Goal: Information Seeking & Learning: Learn about a topic

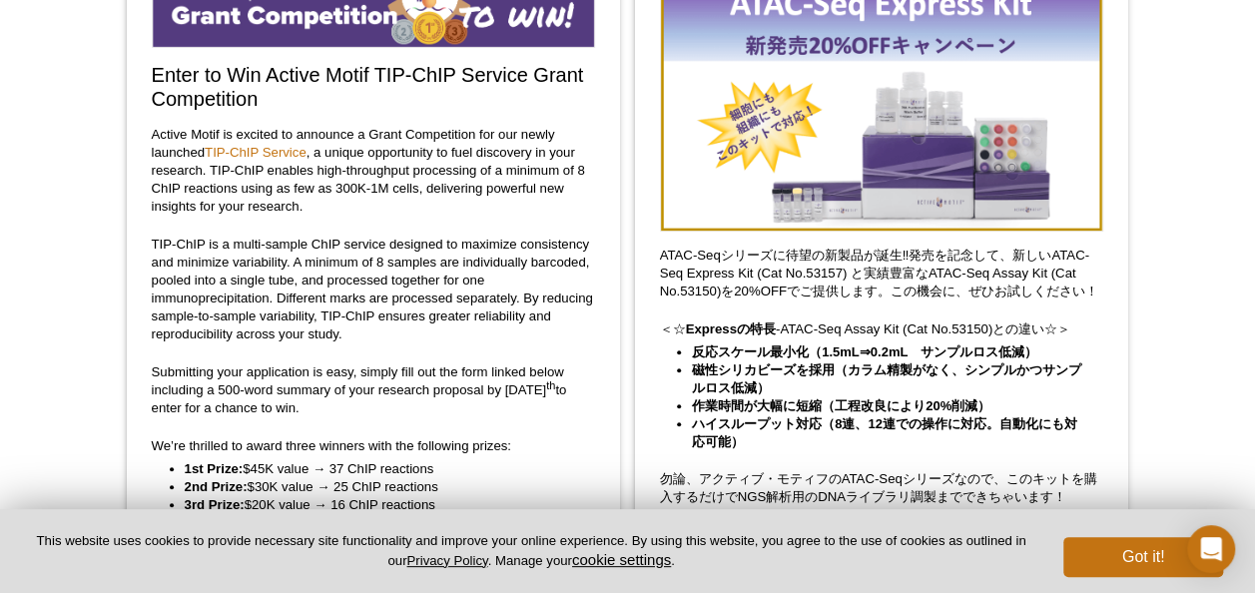
scroll to position [225, 0]
click at [892, 96] on img at bounding box center [881, 96] width 443 height 274
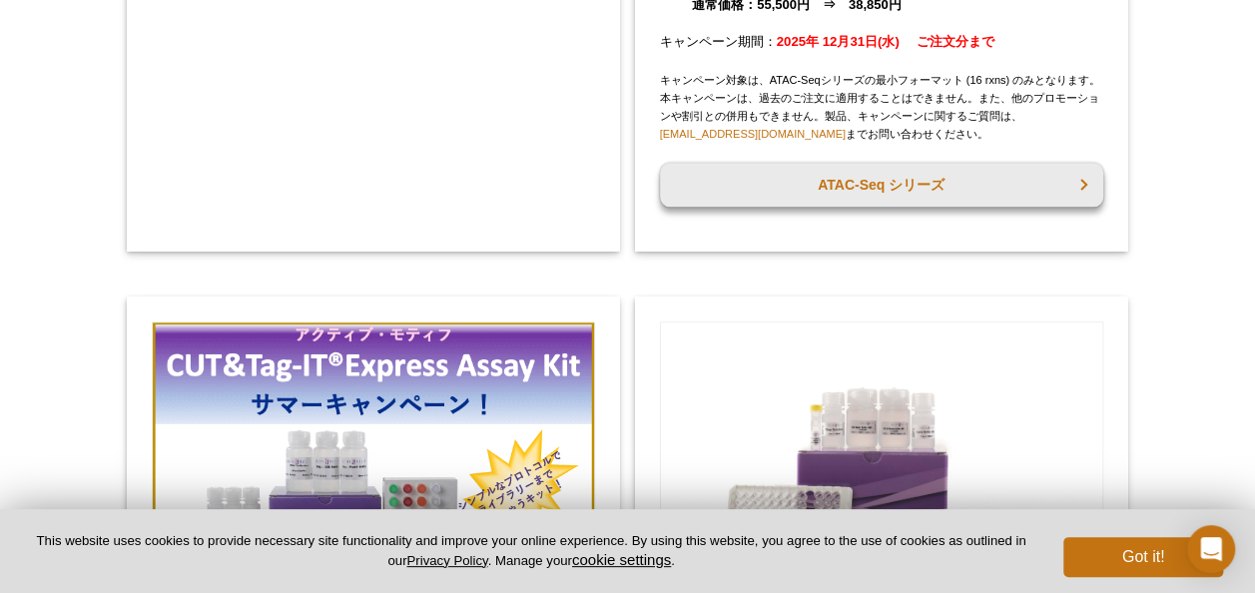
scroll to position [939, 0]
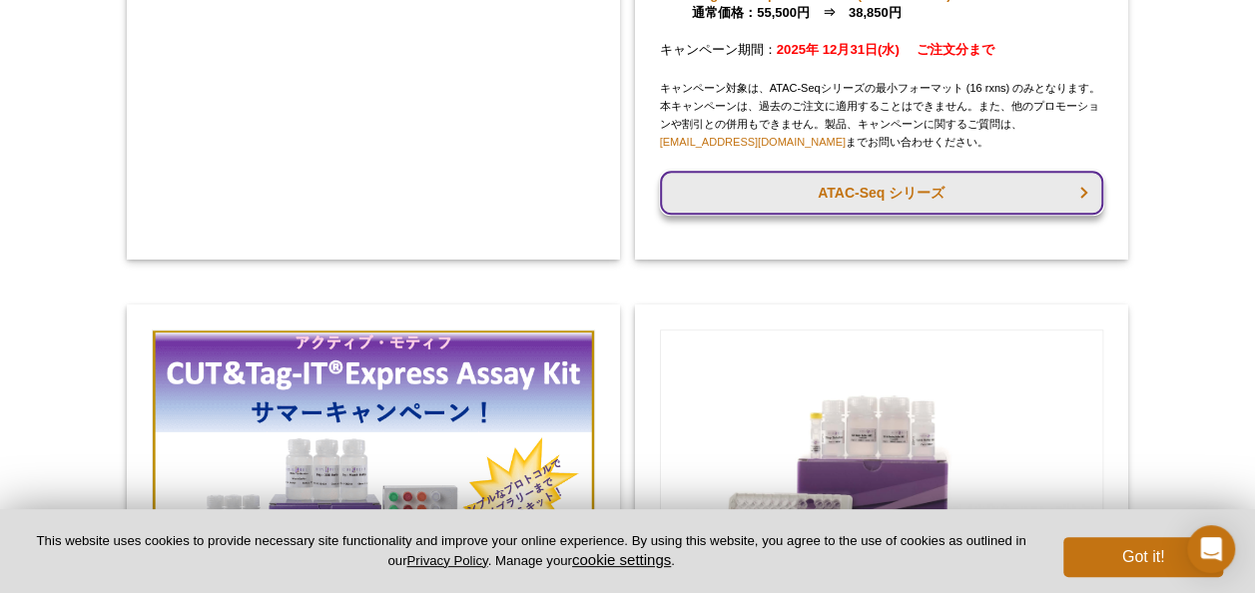
click at [902, 204] on link "ATAC-Seq シリーズ" at bounding box center [881, 193] width 443 height 44
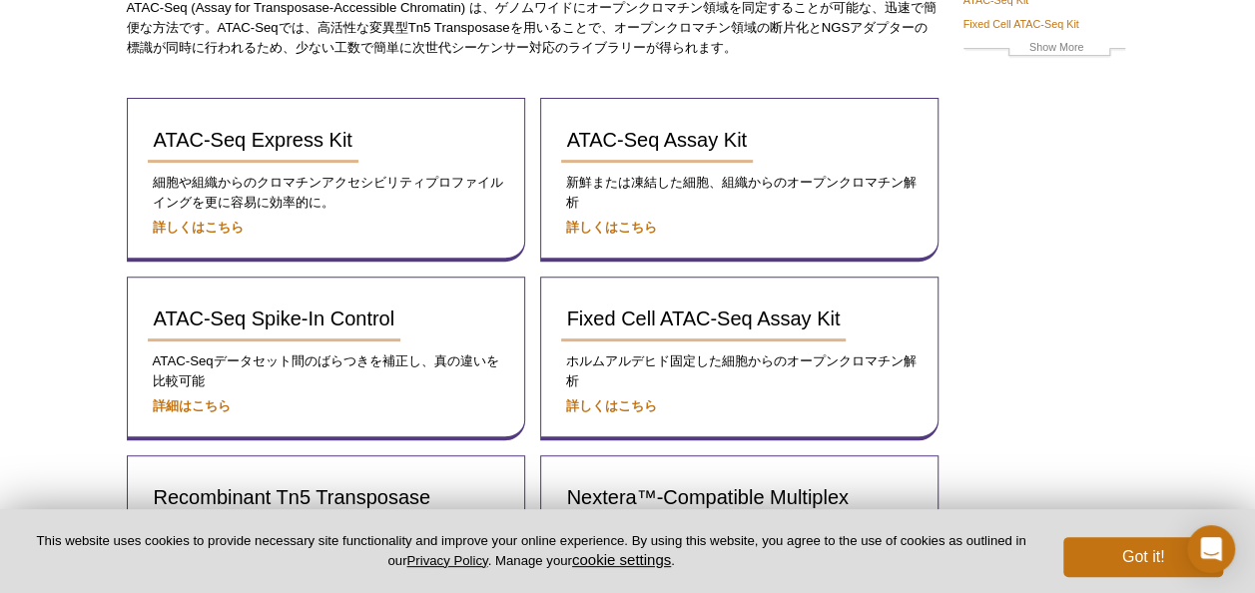
scroll to position [170, 0]
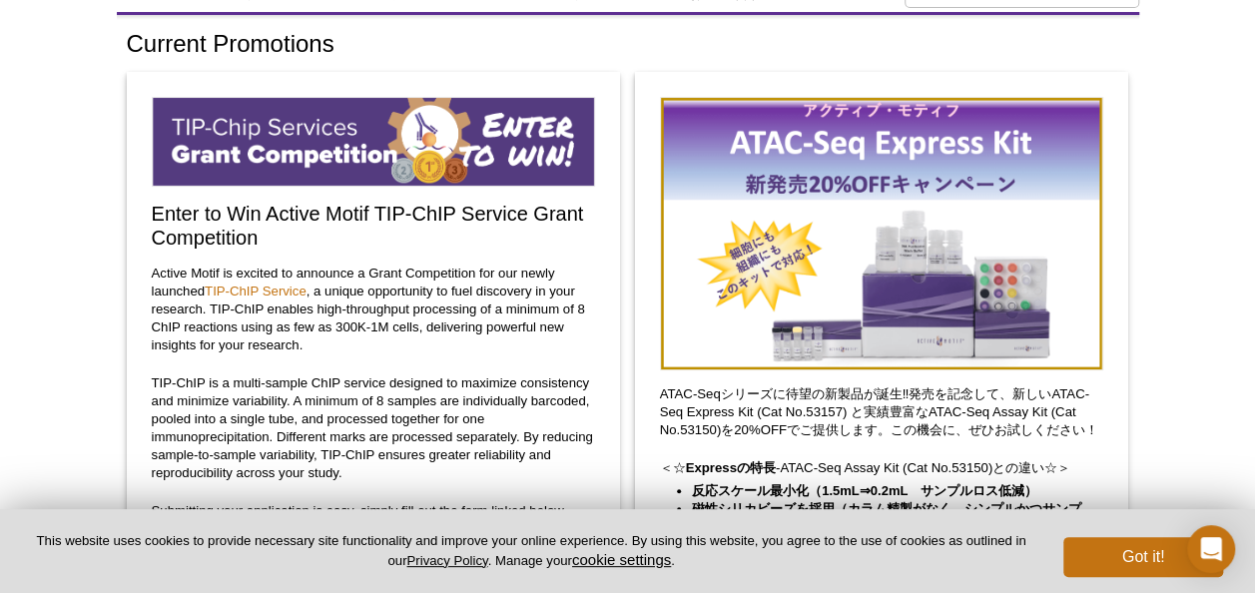
scroll to position [86, 0]
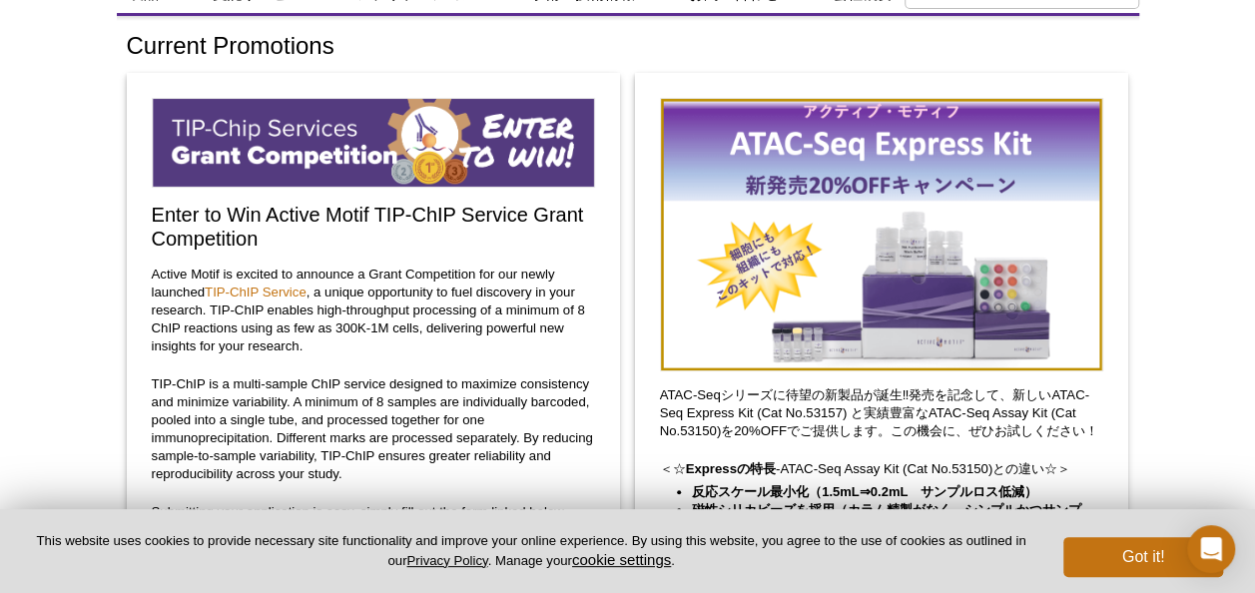
click at [840, 120] on img at bounding box center [881, 235] width 443 height 274
click at [765, 251] on img at bounding box center [881, 235] width 443 height 274
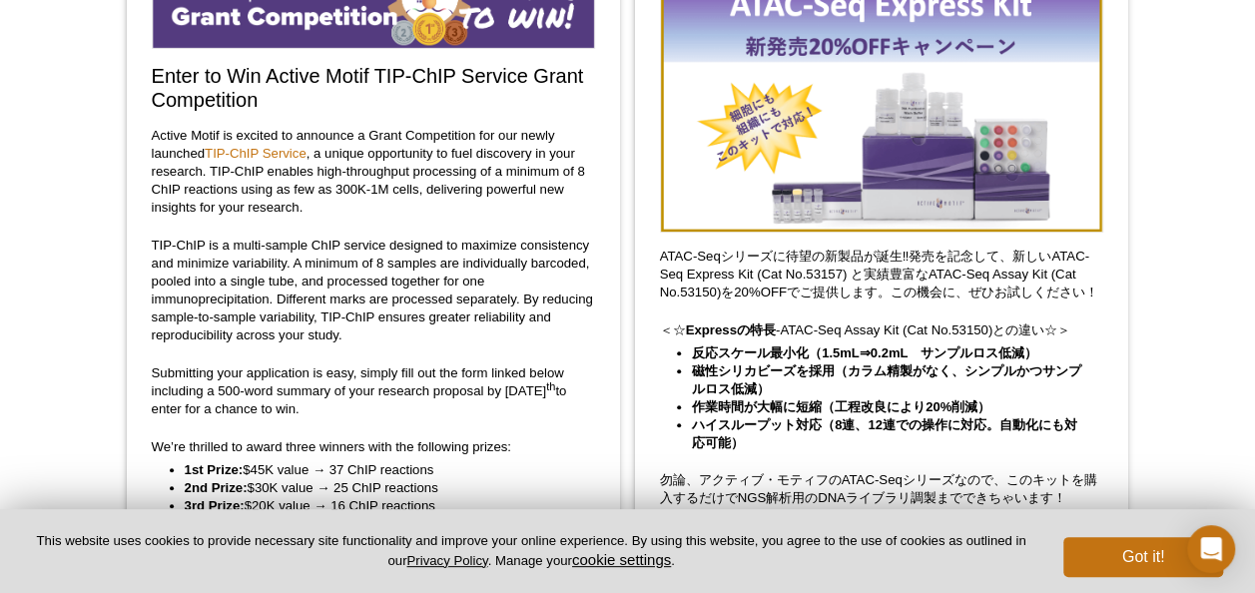
scroll to position [215, 0]
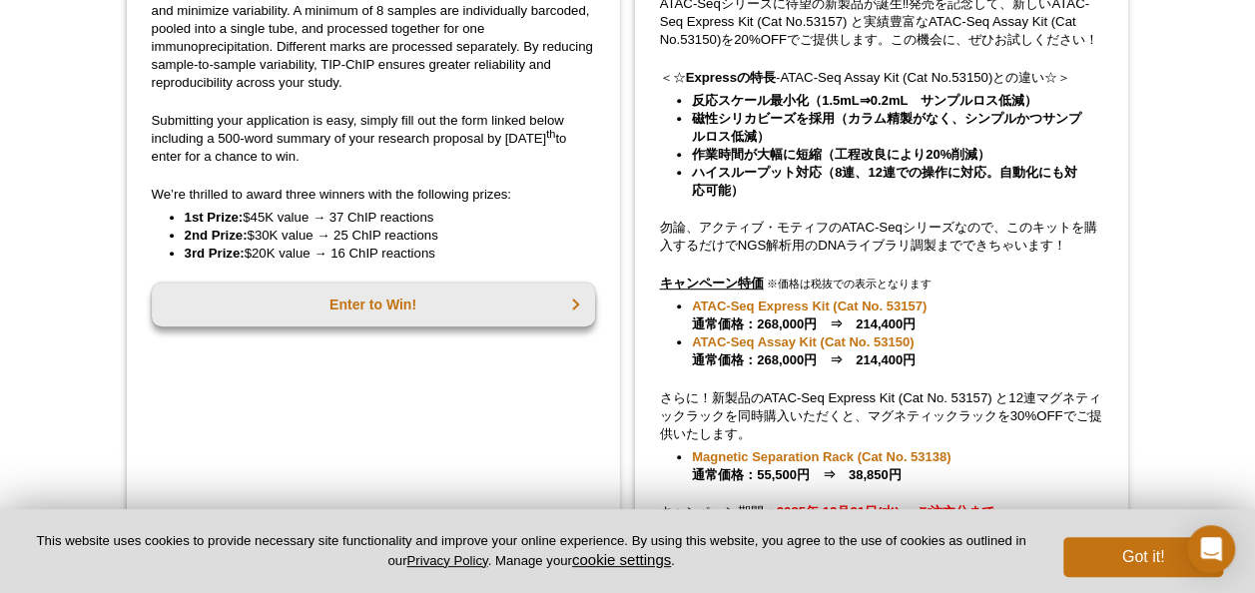
scroll to position [552, 0]
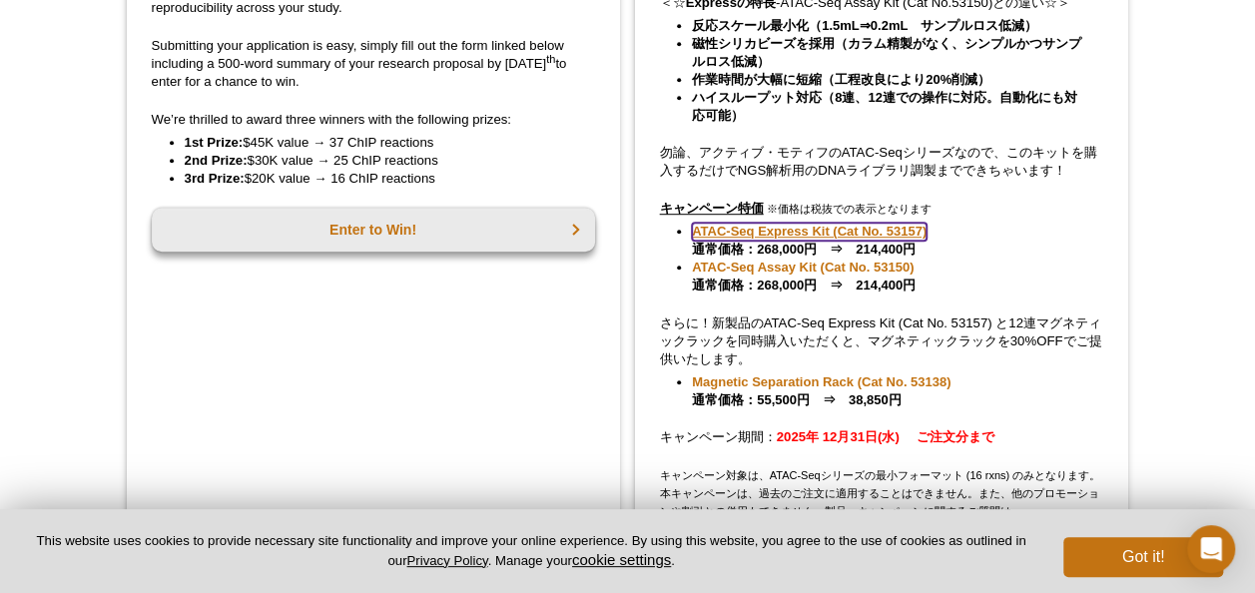
click at [809, 228] on link "ATAC-Seq Express Kit (Cat No. 53157)" at bounding box center [809, 232] width 235 height 18
